Goal: Task Accomplishment & Management: Complete application form

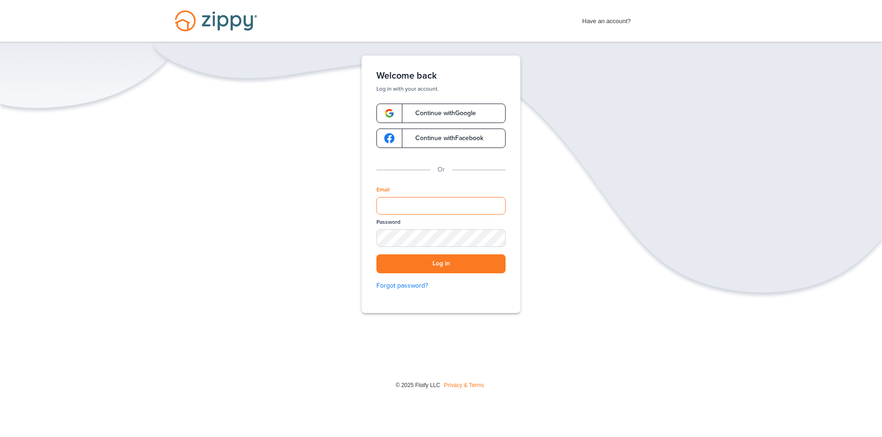
click at [420, 207] on input "Email" at bounding box center [440, 206] width 129 height 18
type input "**********"
click at [376, 255] on button "Log in" at bounding box center [440, 264] width 129 height 19
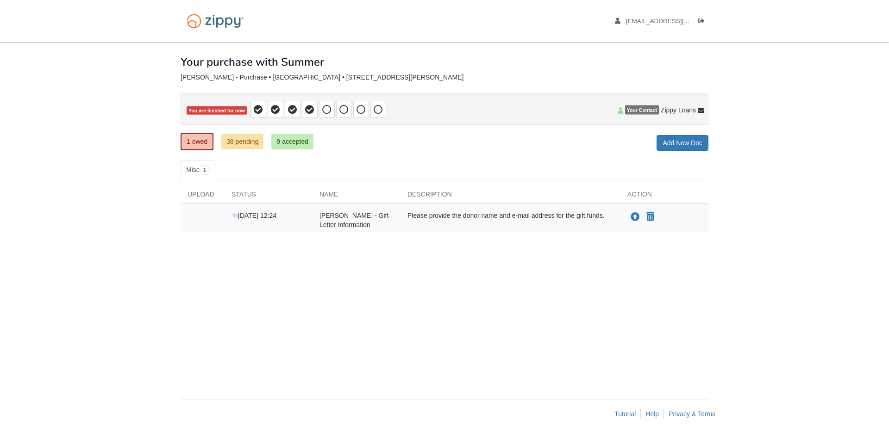
click at [358, 223] on div "[PERSON_NAME] - Gift Letter Information" at bounding box center [356, 220] width 88 height 19
click at [635, 219] on icon "Upload Caleb DeMond - Gift Letter Information" at bounding box center [634, 217] width 9 height 9
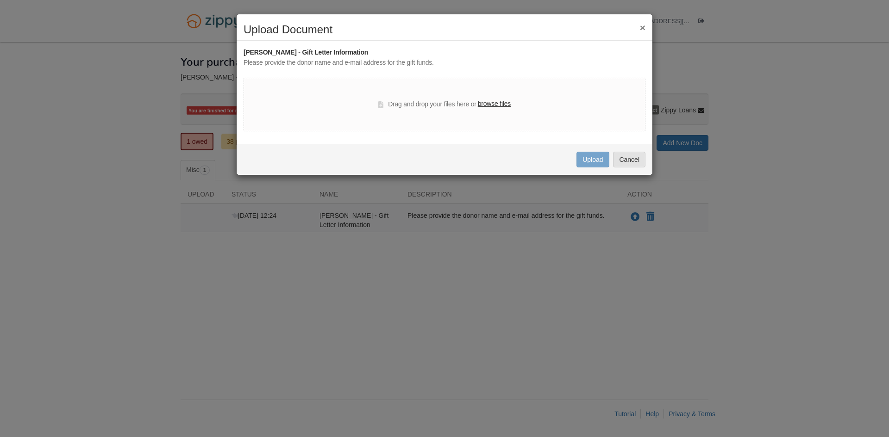
click at [641, 28] on button "×" at bounding box center [643, 28] width 6 height 10
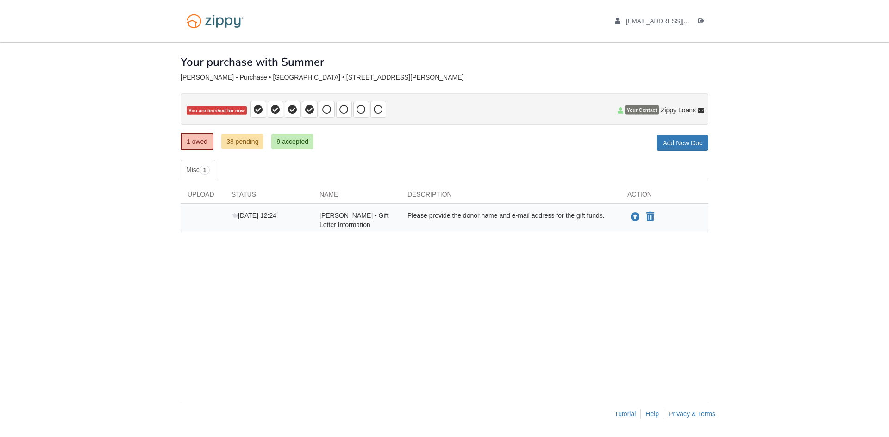
click at [337, 216] on span "[PERSON_NAME] - Gift Letter Information" at bounding box center [353, 220] width 69 height 17
click at [322, 267] on div "× × × Pending Add Document Notice document will be included in the email sent t…" at bounding box center [445, 216] width 528 height 349
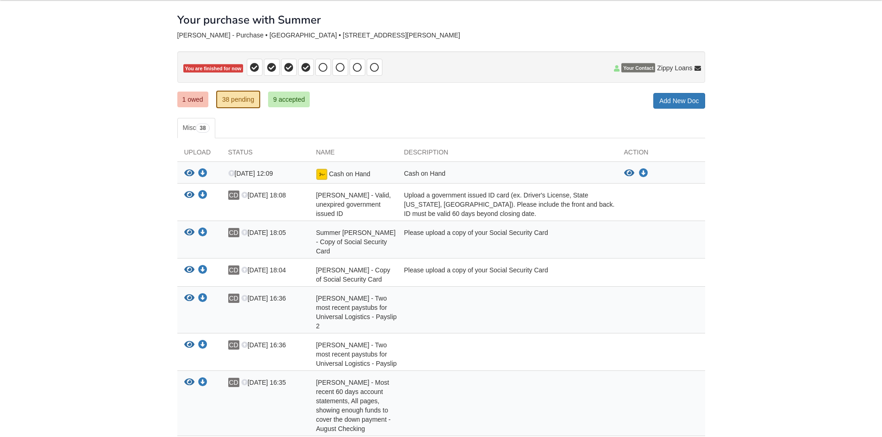
scroll to position [42, 0]
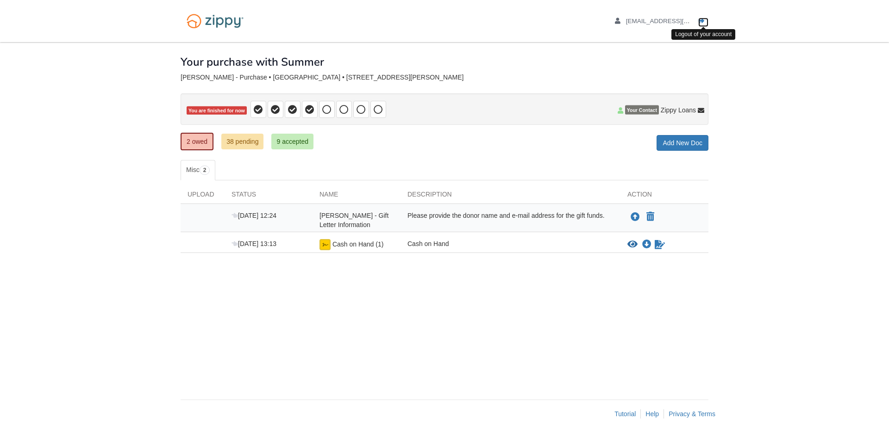
click at [701, 21] on icon "Log out" at bounding box center [701, 21] width 6 height 6
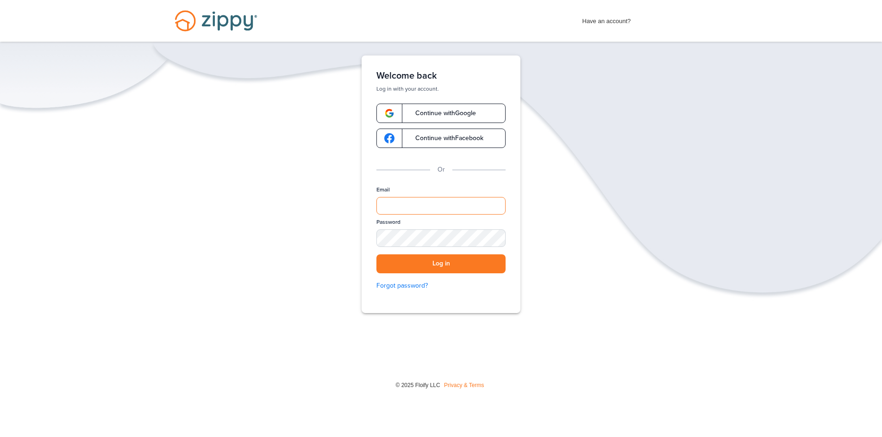
click at [446, 200] on input "Email" at bounding box center [440, 206] width 129 height 18
type input "**********"
click at [376, 255] on button "Log in" at bounding box center [440, 264] width 129 height 19
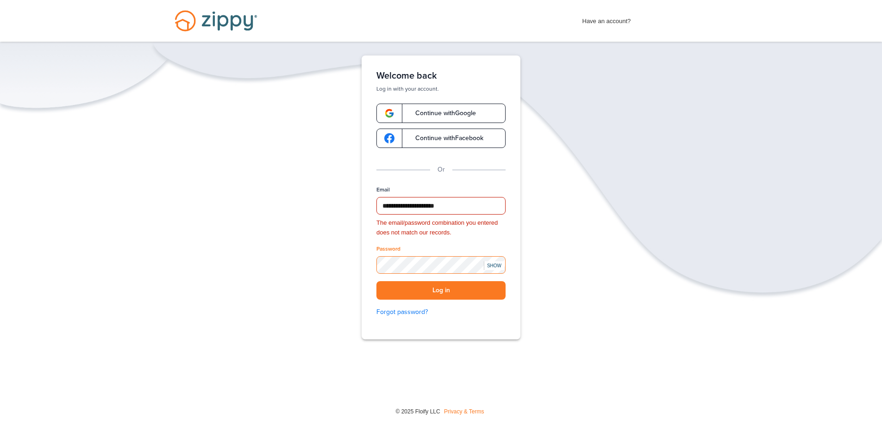
click at [376, 281] on button "Log in" at bounding box center [440, 290] width 129 height 19
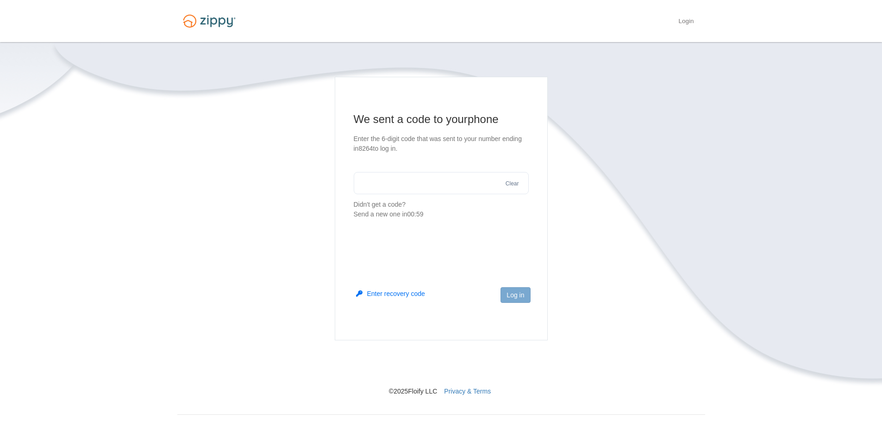
click at [437, 182] on input "text" at bounding box center [441, 183] width 175 height 22
type input "******"
click at [518, 300] on button "Log in" at bounding box center [515, 295] width 30 height 16
